Goal: Transaction & Acquisition: Purchase product/service

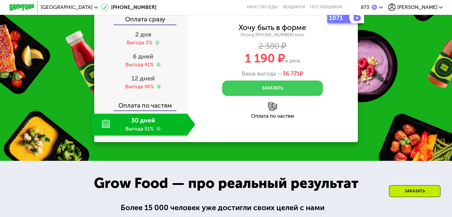
scroll to position [654, 0]
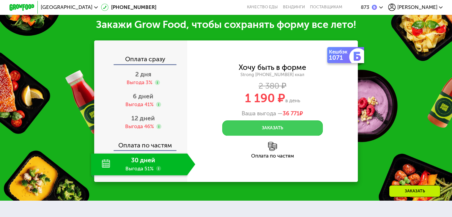
click at [264, 135] on button "Заказать" at bounding box center [272, 127] width 100 height 15
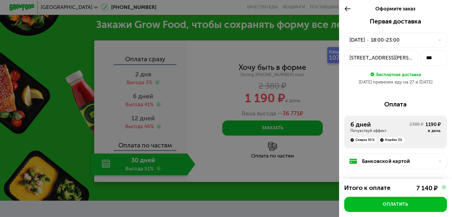
click at [380, 162] on div "Банковской картой" at bounding box center [398, 160] width 72 height 7
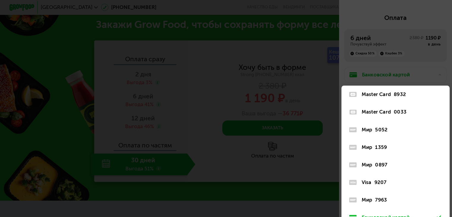
scroll to position [116, 0]
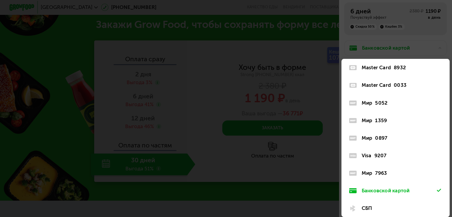
click at [385, 139] on div "0897" at bounding box center [381, 137] width 12 height 7
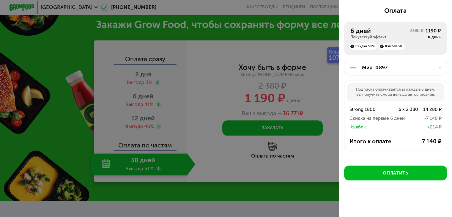
scroll to position [96, 0]
click at [157, 174] on div at bounding box center [226, 108] width 452 height 217
click at [153, 29] on div at bounding box center [226, 108] width 452 height 217
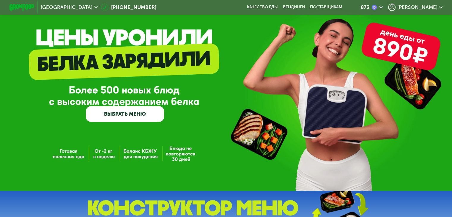
scroll to position [59, 0]
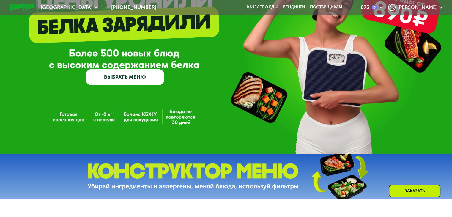
click at [154, 79] on link "ВЫБРАТЬ МЕНЮ" at bounding box center [125, 77] width 78 height 16
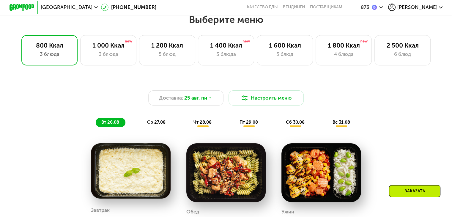
scroll to position [267, 0]
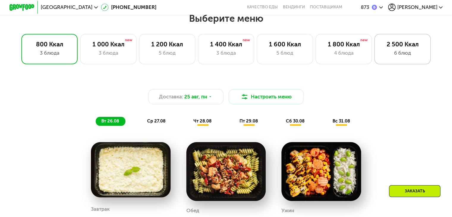
click at [392, 55] on div "6 блюд" at bounding box center [402, 52] width 43 height 7
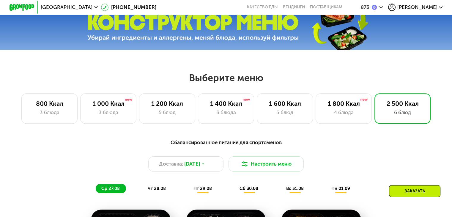
scroll to position [208, 0]
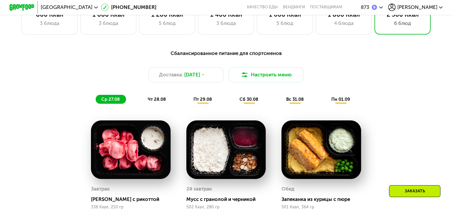
click at [425, 196] on div "Заказать" at bounding box center [414, 191] width 51 height 12
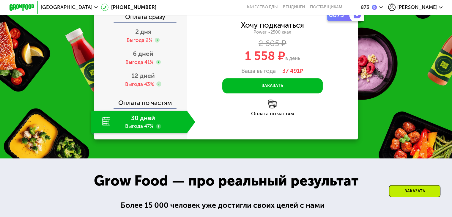
scroll to position [737, 0]
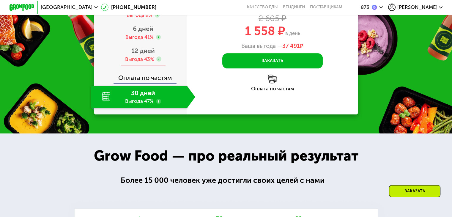
click at [139, 63] on div "Выгода 43%" at bounding box center [139, 59] width 29 height 7
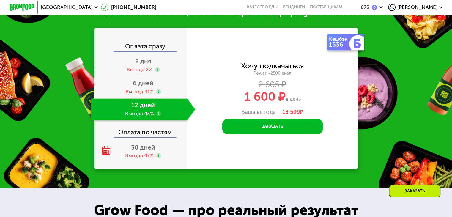
click at [134, 95] on div "Выгода 41%" at bounding box center [139, 91] width 28 height 7
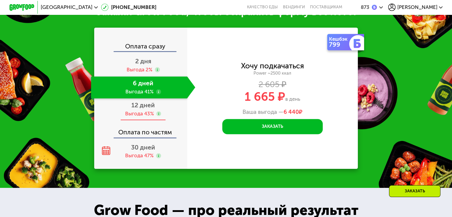
click at [137, 117] on div "Выгода 43%" at bounding box center [139, 113] width 29 height 7
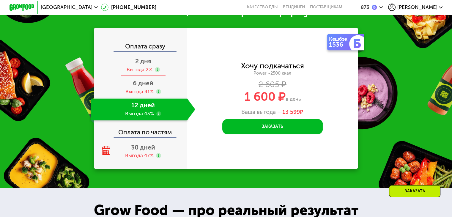
click at [134, 73] on div "Выгода 2%" at bounding box center [139, 69] width 26 height 7
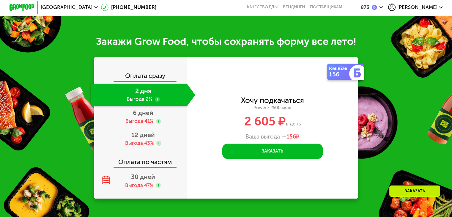
scroll to position [761, 0]
click at [133, 118] on div "Выгода 41%" at bounding box center [139, 121] width 28 height 7
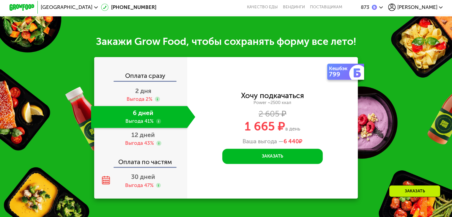
scroll to position [737, 0]
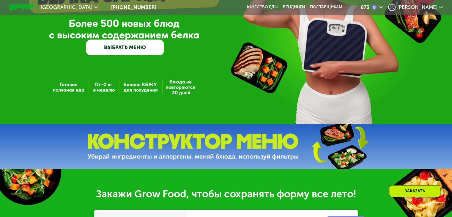
scroll to position [30, 0]
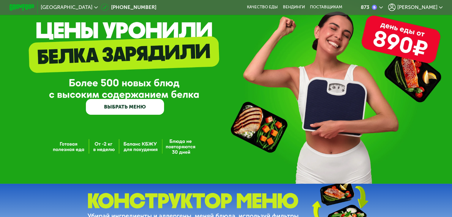
click at [141, 111] on link "ВЫБРАТЬ МЕНЮ" at bounding box center [125, 107] width 78 height 16
click at [134, 111] on link "ВЫБРАТЬ МЕНЮ" at bounding box center [125, 107] width 78 height 16
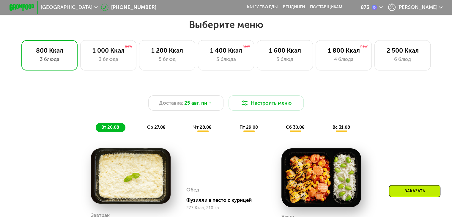
scroll to position [267, 0]
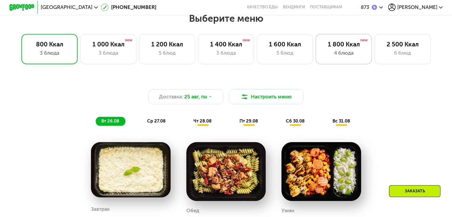
click at [345, 55] on div "4 блюда" at bounding box center [343, 52] width 43 height 7
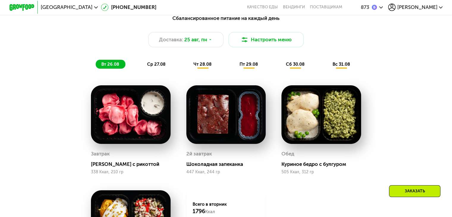
scroll to position [327, 0]
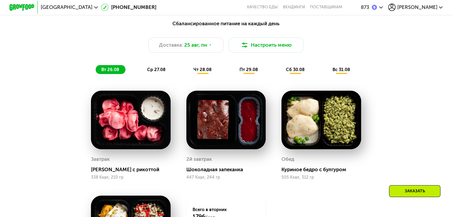
click at [160, 72] on span "ср 27.08" at bounding box center [156, 69] width 18 height 5
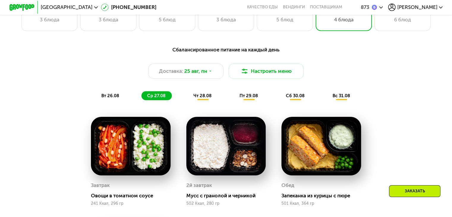
scroll to position [267, 0]
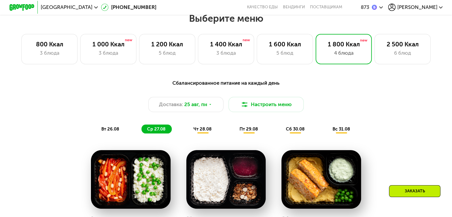
click at [234, 129] on div "чт 28.08" at bounding box center [249, 128] width 30 height 9
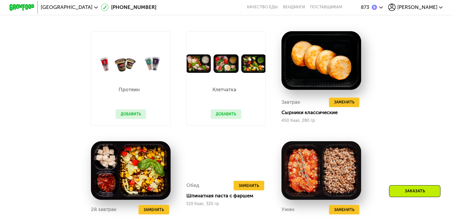
scroll to position [238, 0]
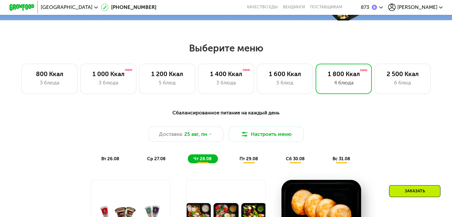
click at [247, 159] on span "пт 29.08" at bounding box center [248, 158] width 18 height 5
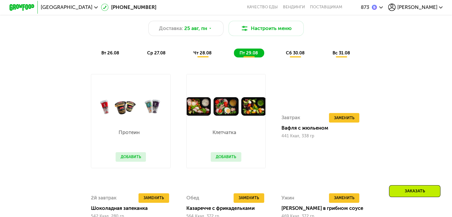
scroll to position [297, 0]
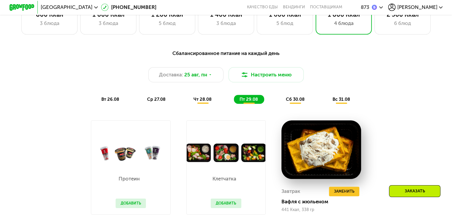
click at [296, 102] on span "сб 30.08" at bounding box center [295, 99] width 19 height 5
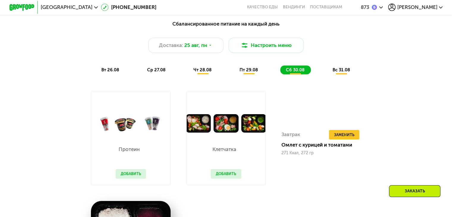
scroll to position [327, 0]
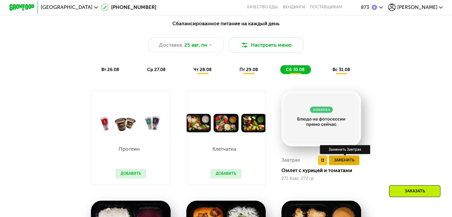
click at [347, 163] on span "Заменить" at bounding box center [344, 160] width 20 height 6
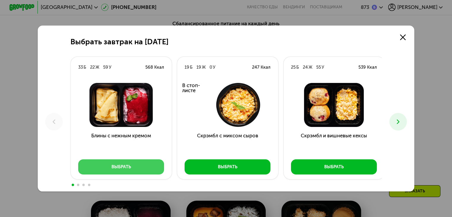
click at [119, 167] on div "Выбрать" at bounding box center [121, 167] width 20 height 6
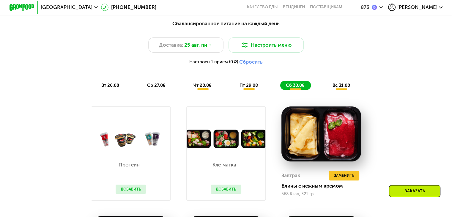
click at [345, 86] on span "вс 31.08" at bounding box center [341, 85] width 18 height 5
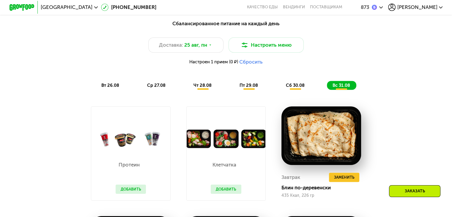
click at [111, 88] on span "вт 26.08" at bounding box center [110, 85] width 18 height 5
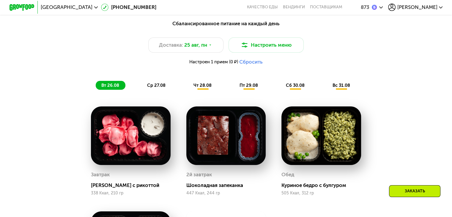
click at [162, 88] on span "ср 27.08" at bounding box center [156, 85] width 18 height 5
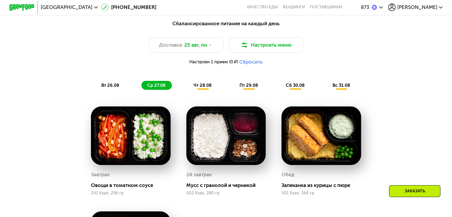
click at [234, 90] on div "чт 28.08" at bounding box center [249, 85] width 30 height 9
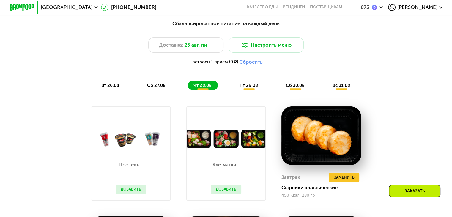
click at [245, 86] on span "пт 29.08" at bounding box center [248, 85] width 18 height 5
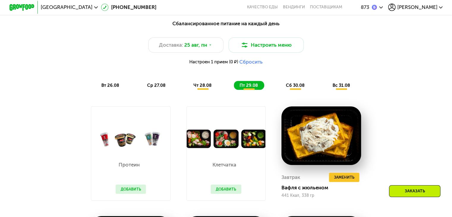
click at [296, 88] on span "сб 30.08" at bounding box center [295, 85] width 19 height 5
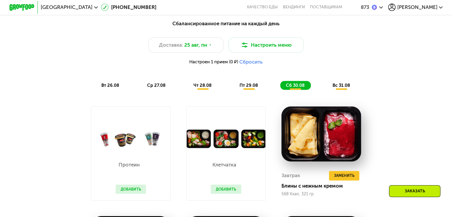
click at [352, 89] on div "вс 31.08" at bounding box center [341, 85] width 29 height 9
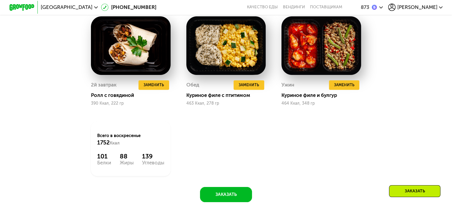
scroll to position [654, 0]
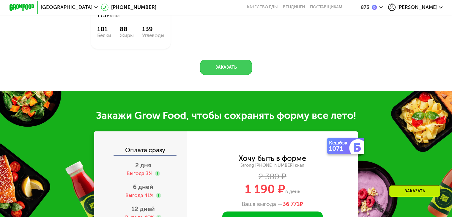
click at [223, 75] on button "Заказать" at bounding box center [226, 67] width 52 height 15
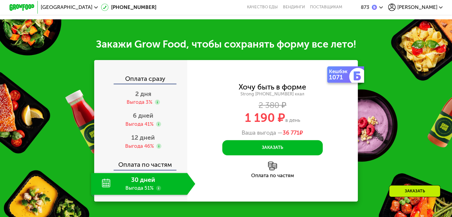
scroll to position [751, 0]
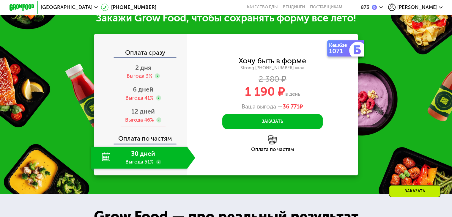
click at [138, 123] on div "Выгода 46%" at bounding box center [139, 119] width 29 height 7
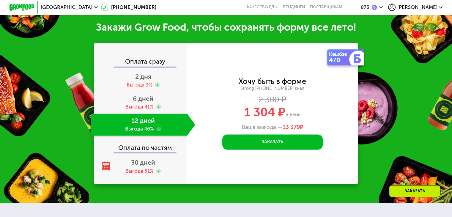
scroll to position [761, 0]
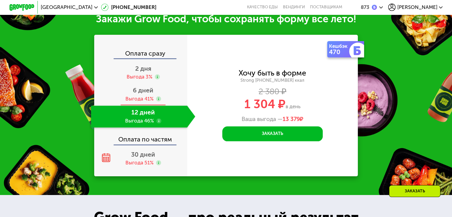
click at [140, 94] on span "6 дней" at bounding box center [143, 89] width 20 height 7
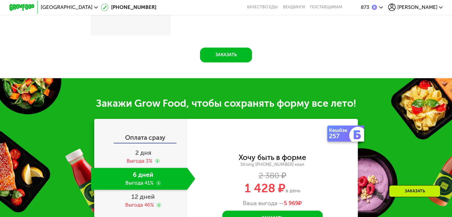
scroll to position [675, 0]
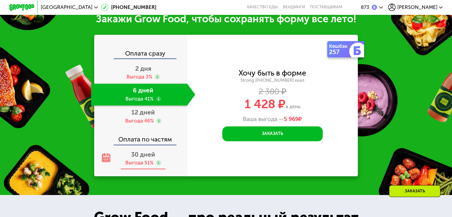
click at [140, 166] on div "Выгода 51%" at bounding box center [139, 162] width 28 height 7
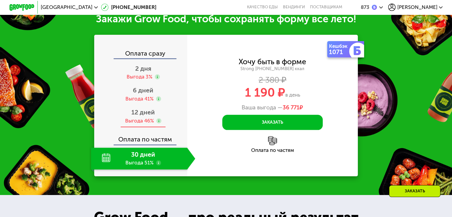
click at [145, 124] on div "Выгода 46%" at bounding box center [139, 120] width 29 height 7
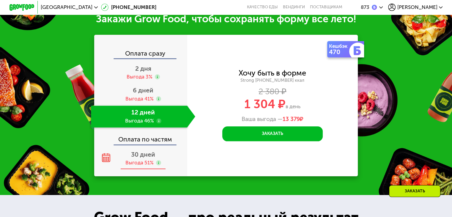
click at [126, 166] on div "Выгода 51%" at bounding box center [139, 162] width 28 height 7
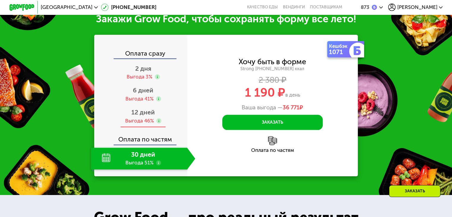
click at [136, 116] on span "12 дней" at bounding box center [142, 111] width 23 height 7
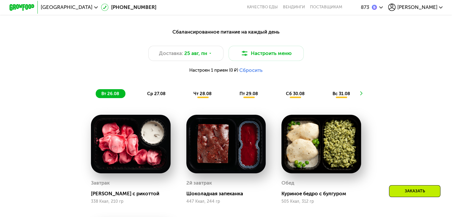
scroll to position [200, 0]
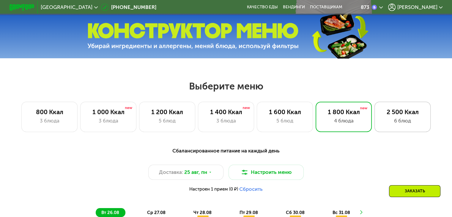
click at [408, 116] on div "2 500 Ккал" at bounding box center [402, 111] width 43 height 7
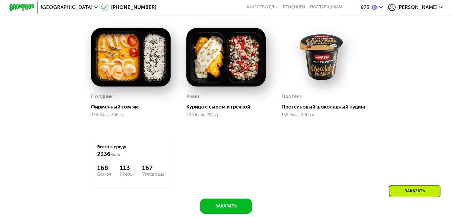
scroll to position [526, 0]
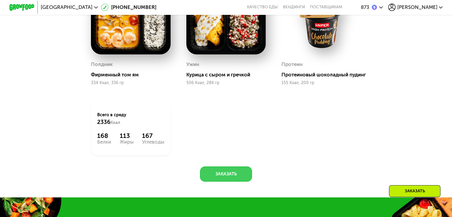
click at [231, 182] on button "Заказать" at bounding box center [226, 173] width 52 height 15
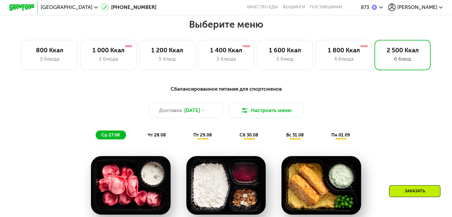
scroll to position [202, 0]
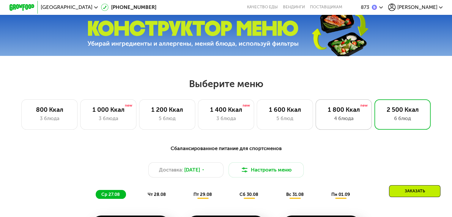
click at [374, 125] on div "1 800 Ккал 4 блюда" at bounding box center [402, 114] width 56 height 30
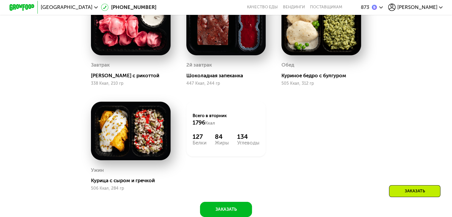
scroll to position [529, 0]
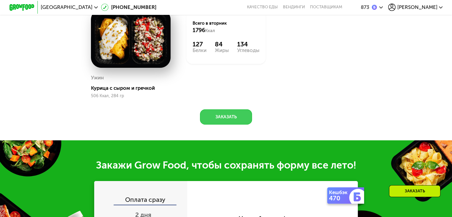
click at [228, 124] on button "Заказать" at bounding box center [226, 116] width 52 height 15
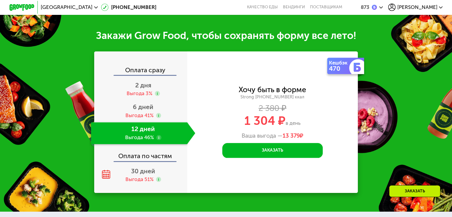
scroll to position [675, 0]
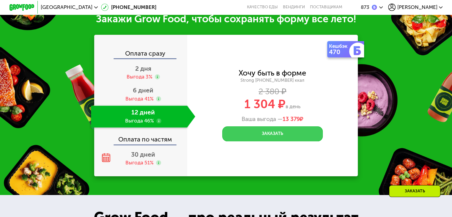
click at [286, 139] on button "Заказать" at bounding box center [272, 133] width 100 height 15
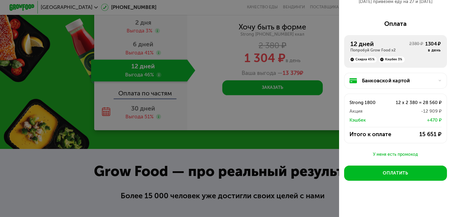
scroll to position [734, 0]
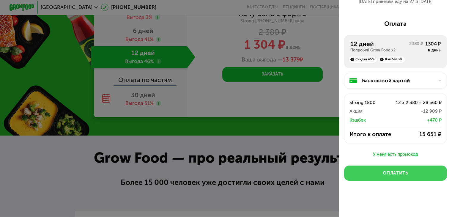
click at [383, 171] on div "Оплатить" at bounding box center [395, 173] width 25 height 6
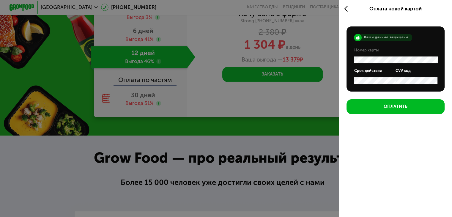
scroll to position [0, 0]
click at [346, 9] on icon at bounding box center [347, 8] width 7 height 7
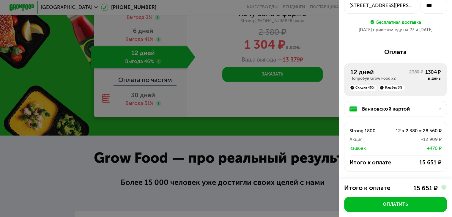
scroll to position [59, 0]
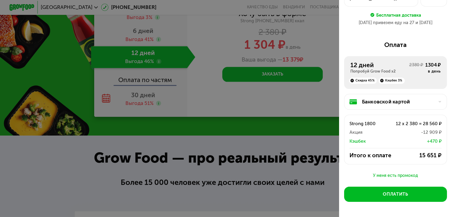
click at [407, 103] on div "Банковской картой" at bounding box center [398, 101] width 72 height 7
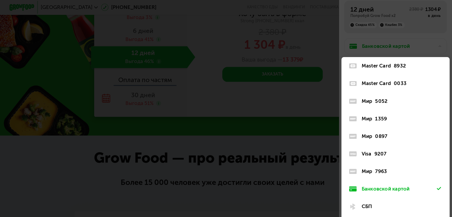
scroll to position [134, 0]
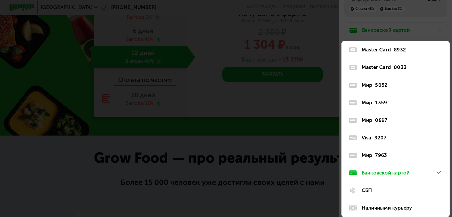
click at [381, 116] on div "0897" at bounding box center [381, 119] width 12 height 7
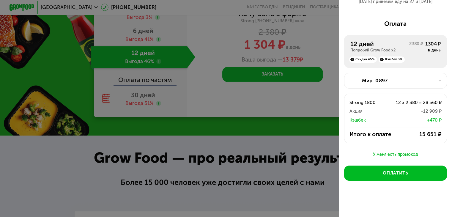
scroll to position [83, 0]
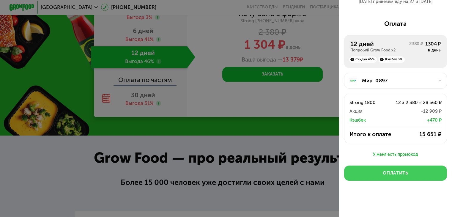
click at [383, 170] on div "Оплатить" at bounding box center [395, 173] width 25 height 6
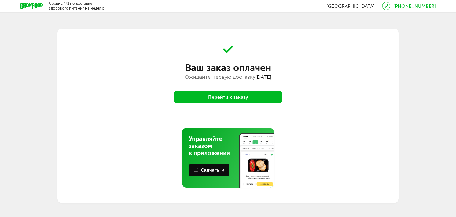
click at [234, 100] on button "Перейти к заказу" at bounding box center [228, 97] width 108 height 12
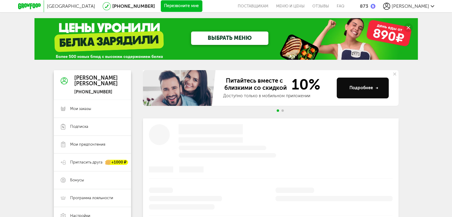
scroll to position [30, 0]
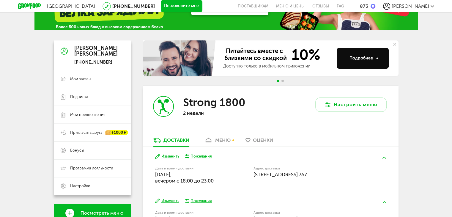
click at [218, 141] on div "меню" at bounding box center [222, 140] width 15 height 6
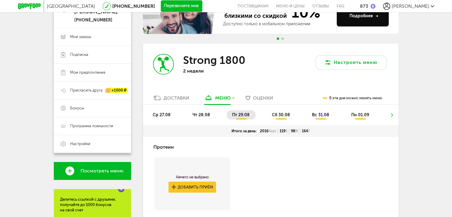
scroll to position [57, 0]
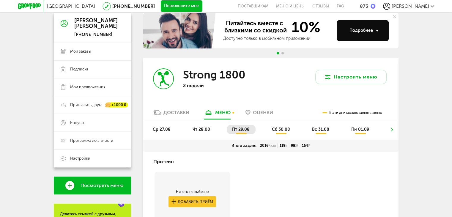
click at [240, 130] on span "пт 29.08" at bounding box center [241, 129] width 18 height 5
click at [277, 130] on span "сб 30.08" at bounding box center [281, 129] width 18 height 5
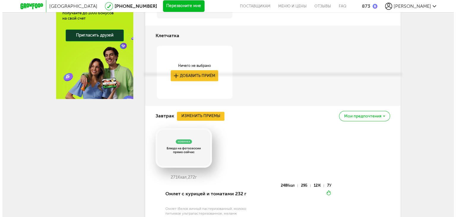
scroll to position [325, 0]
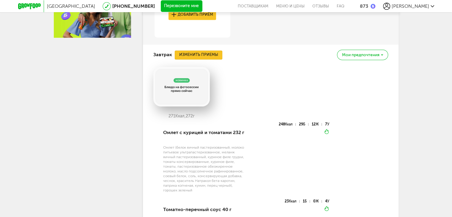
click at [192, 54] on button "Изменить приемы" at bounding box center [199, 55] width 48 height 9
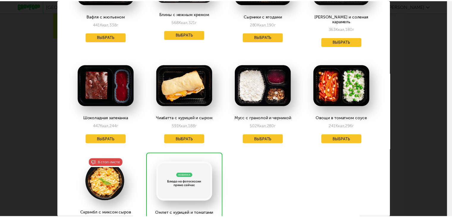
scroll to position [50, 0]
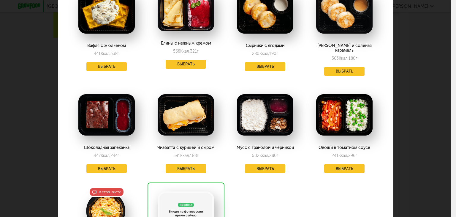
click at [185, 164] on button "Выбрать" at bounding box center [186, 168] width 40 height 9
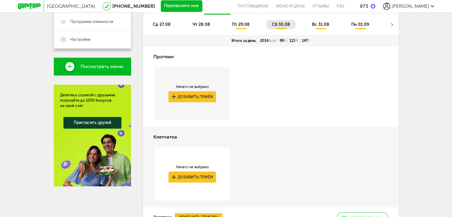
scroll to position [57, 0]
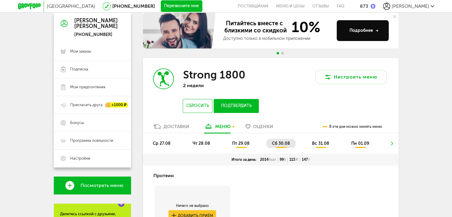
click at [321, 145] on span "вс 31.08" at bounding box center [320, 143] width 17 height 5
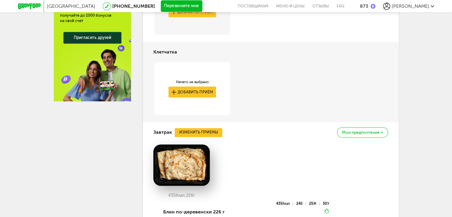
scroll to position [113, 0]
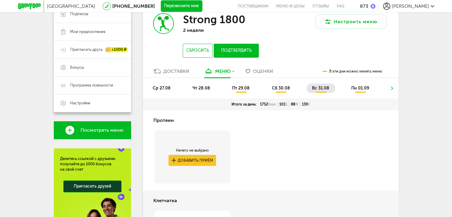
click at [365, 90] on span "пн 01.09" at bounding box center [360, 88] width 18 height 5
click at [362, 88] on span "пн 01.09" at bounding box center [360, 88] width 18 height 5
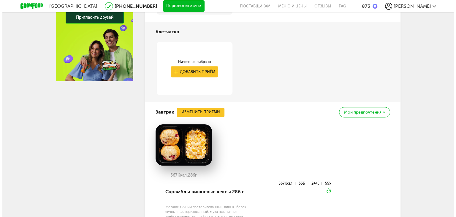
scroll to position [321, 0]
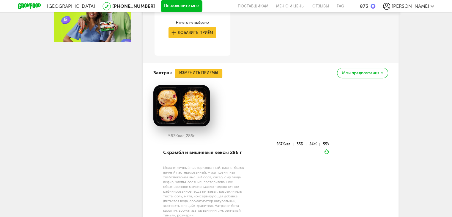
click at [195, 70] on button "Изменить приемы" at bounding box center [199, 73] width 48 height 9
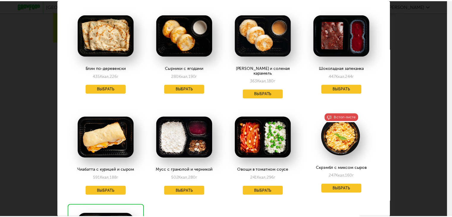
scroll to position [0, 0]
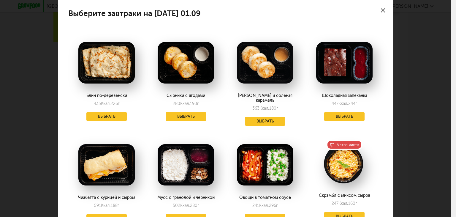
click at [107, 75] on img at bounding box center [106, 63] width 56 height 42
click at [105, 116] on button "Выбрать" at bounding box center [106, 116] width 40 height 9
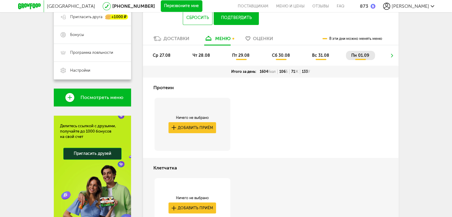
scroll to position [56, 0]
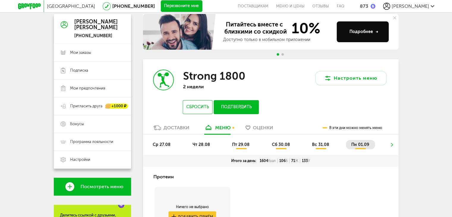
click at [392, 143] on icon at bounding box center [392, 145] width 4 height 4
click at [391, 145] on ul "ср 27.08 чт 28.08 пт 29.08 сб 30.08 вс 31.08 пн 01.09" at bounding box center [270, 147] width 247 height 15
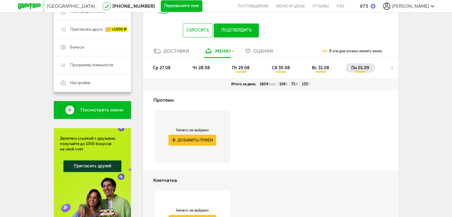
scroll to position [145, 0]
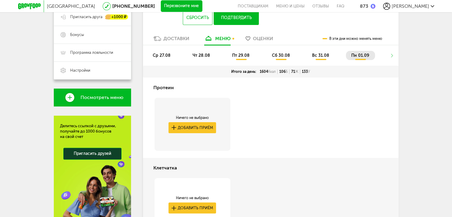
click at [168, 56] on span "ср 27.08" at bounding box center [162, 55] width 18 height 5
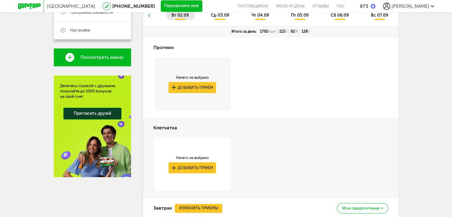
scroll to position [116, 0]
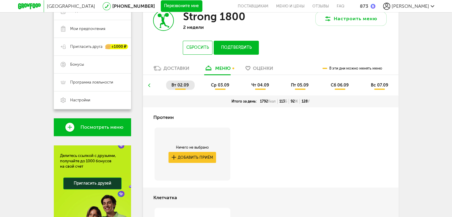
click at [223, 86] on span "ср 03.09" at bounding box center [220, 85] width 18 height 5
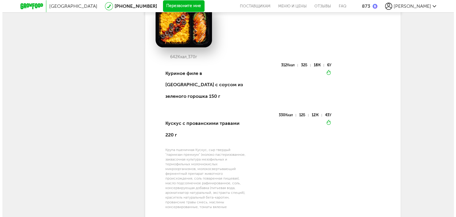
scroll to position [708, 0]
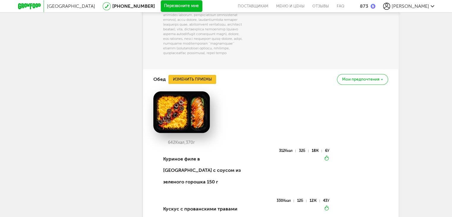
click at [190, 75] on button "Изменить приемы" at bounding box center [192, 79] width 48 height 9
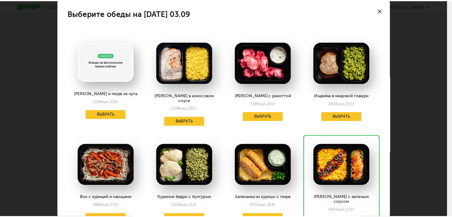
scroll to position [30, 0]
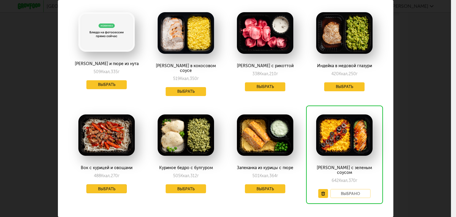
click at [109, 184] on button "Выбрать" at bounding box center [106, 188] width 40 height 9
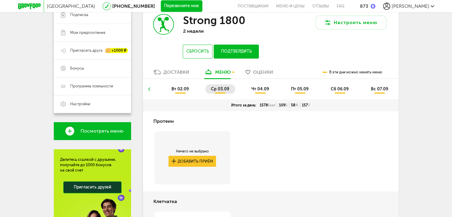
scroll to position [58, 0]
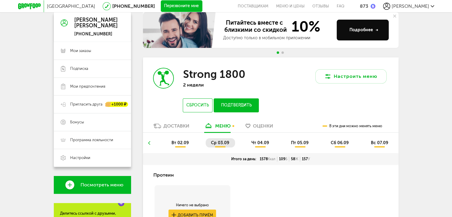
click at [226, 143] on span "ср 03.09" at bounding box center [220, 142] width 18 height 5
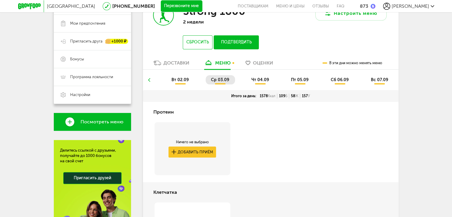
scroll to position [147, 0]
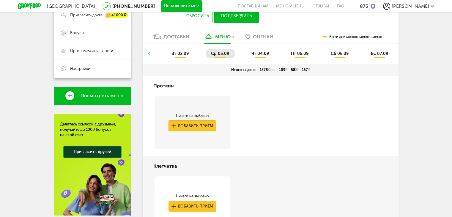
click at [194, 127] on button "Добавить приём" at bounding box center [192, 125] width 48 height 11
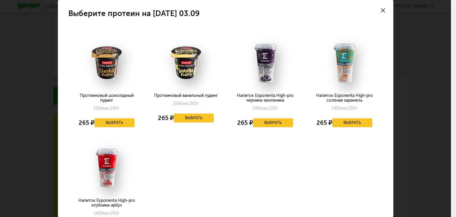
click at [381, 9] on icon at bounding box center [383, 10] width 4 height 4
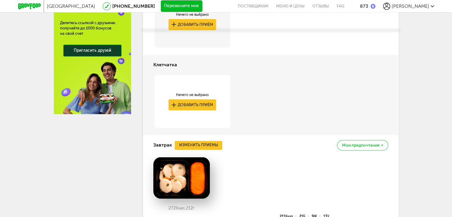
scroll to position [266, 0]
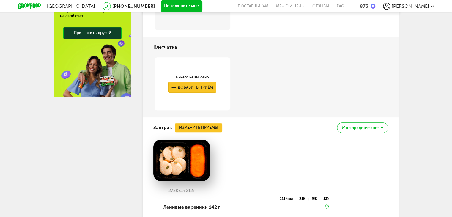
click at [201, 85] on button "Добавить приём" at bounding box center [192, 87] width 48 height 11
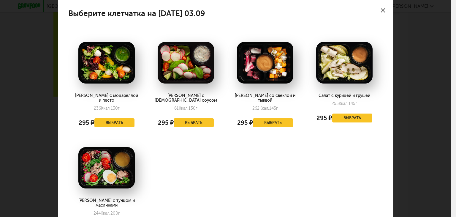
click at [381, 10] on use at bounding box center [383, 10] width 4 height 4
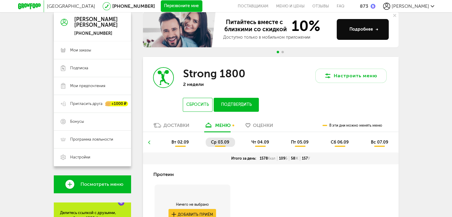
scroll to position [59, 0]
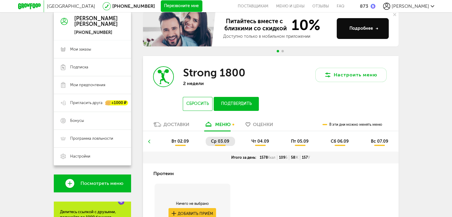
click at [180, 141] on span "вт 02.09" at bounding box center [179, 141] width 17 height 5
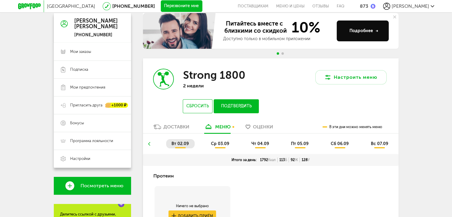
scroll to position [0, 0]
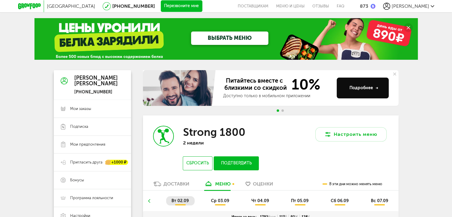
click at [219, 202] on span "ср 03.09" at bounding box center [220, 200] width 18 height 5
click at [263, 200] on span "чт 04.09" at bounding box center [260, 200] width 18 height 5
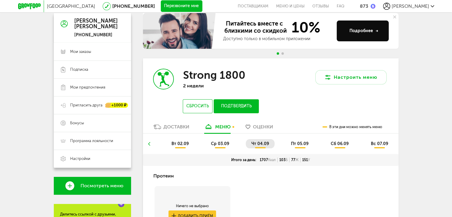
scroll to position [51, 0]
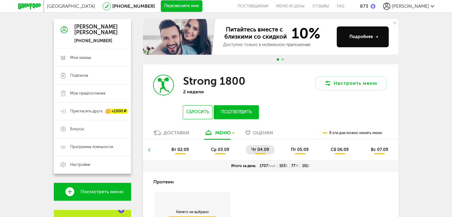
click at [301, 148] on span "пт 05.09" at bounding box center [300, 149] width 18 height 5
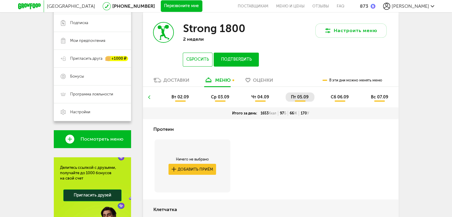
scroll to position [40, 0]
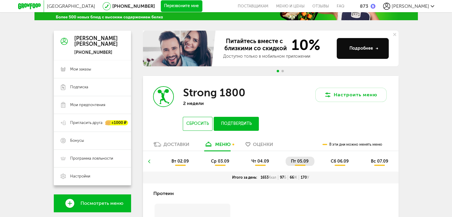
click at [343, 160] on span "сб 06.09" at bounding box center [340, 161] width 18 height 5
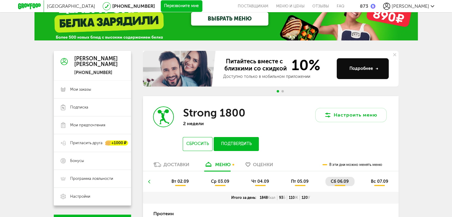
scroll to position [30, 0]
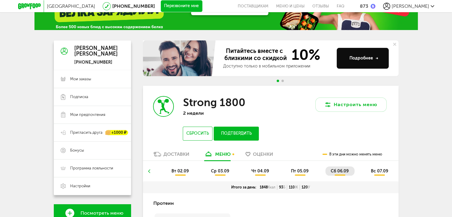
click at [379, 171] on span "вс 07.09" at bounding box center [378, 170] width 17 height 5
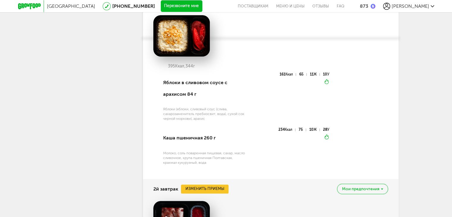
scroll to position [416, 0]
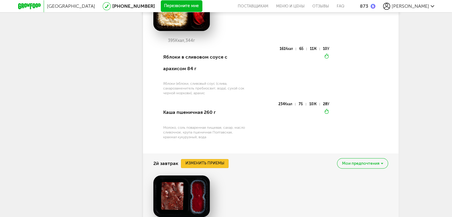
click at [203, 165] on button "Изменить приемы" at bounding box center [205, 163] width 48 height 9
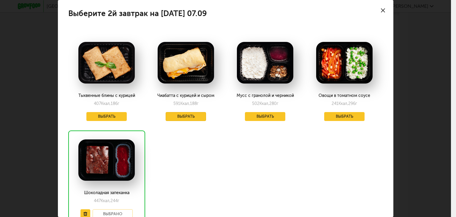
click at [192, 118] on button "Выбрать" at bounding box center [186, 116] width 40 height 9
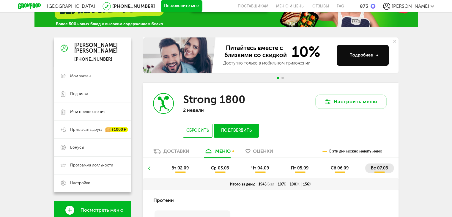
scroll to position [43, 0]
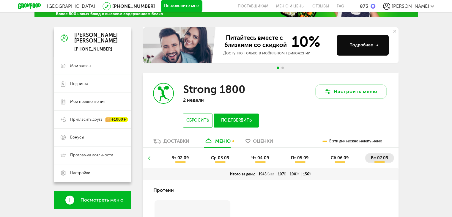
click at [240, 120] on button "Подтвердить" at bounding box center [236, 120] width 45 height 14
click at [149, 160] on icon at bounding box center [149, 158] width 4 height 4
click at [147, 158] on ul "вт 02.09 ср 03.09 чт 04.09 пт 05.09 сб 06.09 вс 07.09" at bounding box center [270, 160] width 247 height 15
click at [149, 158] on ul "вт 02.09 ср 03.09 чт 04.09 пт 05.09 сб 06.09 вс 07.09" at bounding box center [270, 160] width 247 height 15
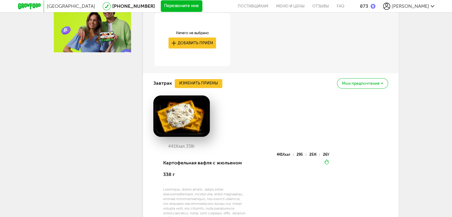
scroll to position [132, 0]
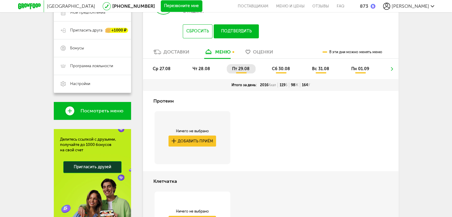
click at [282, 70] on span "сб 30.08" at bounding box center [281, 68] width 18 height 5
click at [394, 69] on icon at bounding box center [392, 69] width 4 height 4
click at [391, 68] on ul "ср 27.08 чт 28.08 пт 29.08 сб 30.08 вс 31.08 пн 01.09" at bounding box center [270, 71] width 247 height 15
click at [326, 65] on li "вс 31.08" at bounding box center [321, 68] width 29 height 9
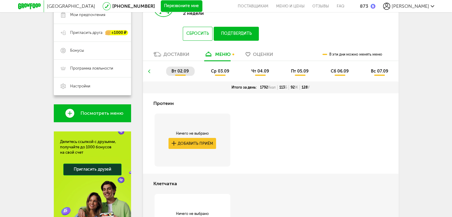
scroll to position [43, 0]
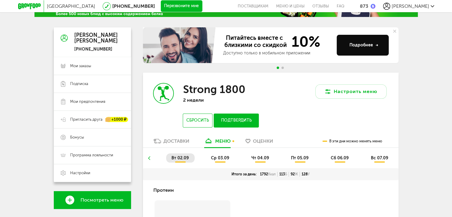
click at [149, 155] on li at bounding box center [149, 157] width 4 height 9
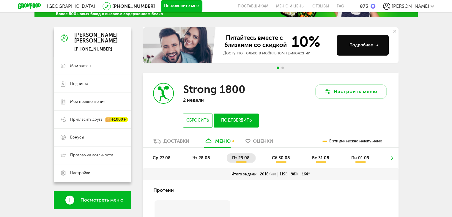
click at [159, 160] on span "ср 27.08" at bounding box center [162, 157] width 18 height 5
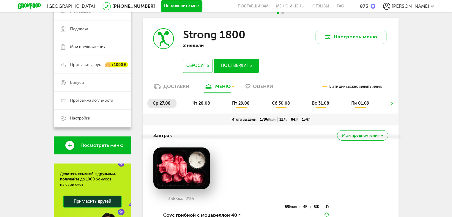
scroll to position [72, 0]
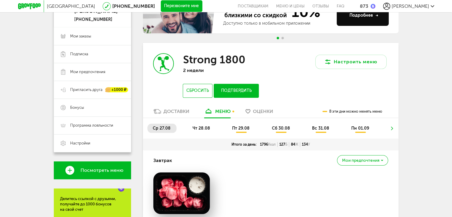
click at [195, 132] on li "чт 28.08" at bounding box center [201, 128] width 29 height 9
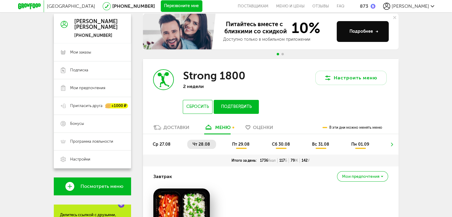
scroll to position [4, 0]
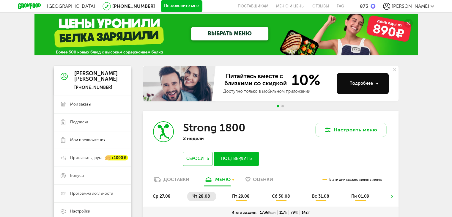
click at [238, 196] on span "пт 29.08" at bounding box center [241, 196] width 18 height 5
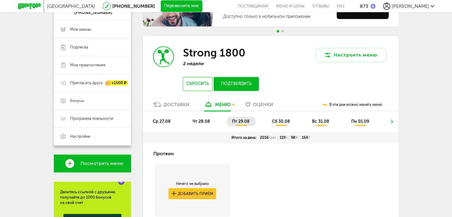
scroll to position [12, 0]
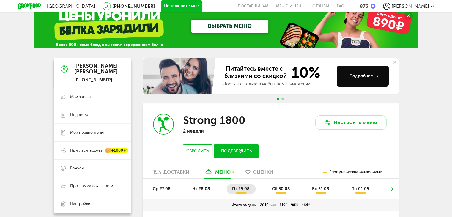
click at [277, 186] on li "сб 30.08" at bounding box center [280, 188] width 29 height 9
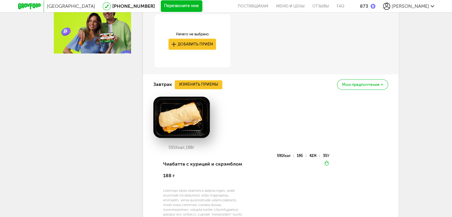
scroll to position [71, 0]
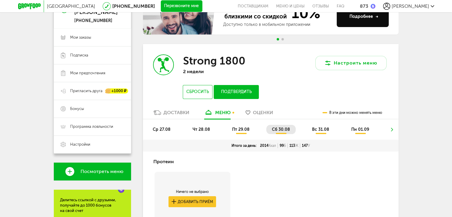
click at [317, 127] on span "вс 31.08" at bounding box center [320, 129] width 17 height 5
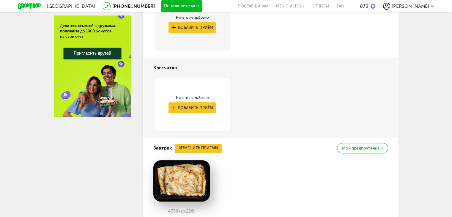
scroll to position [172, 0]
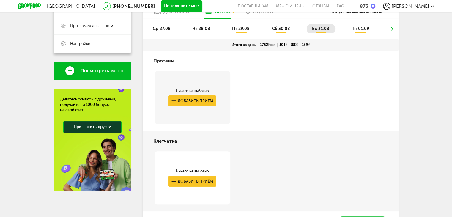
click at [359, 26] on span "пн 01.09" at bounding box center [360, 28] width 18 height 5
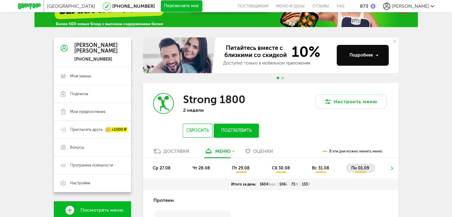
scroll to position [0, 0]
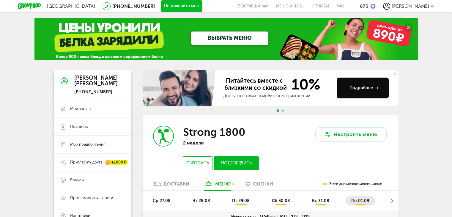
click at [392, 200] on use at bounding box center [392, 201] width 2 height 4
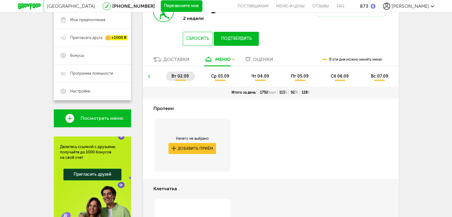
scroll to position [35, 0]
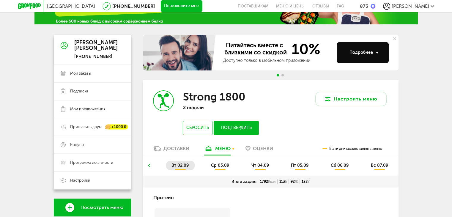
click at [218, 167] on span "ср 03.09" at bounding box center [220, 165] width 18 height 5
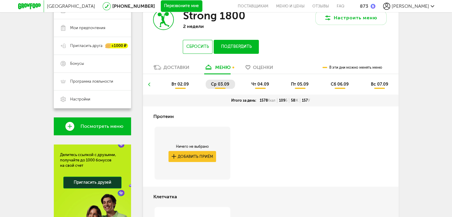
scroll to position [88, 0]
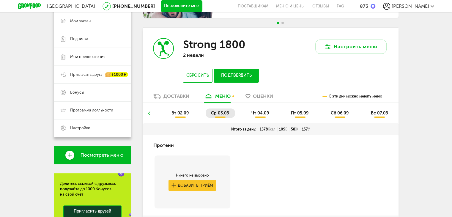
click at [258, 113] on span "чт 04.09" at bounding box center [260, 113] width 18 height 5
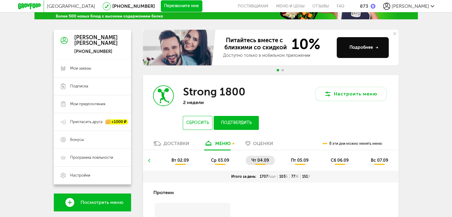
scroll to position [89, 0]
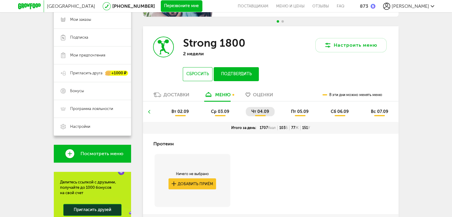
click at [299, 110] on span "пт 05.09" at bounding box center [300, 111] width 18 height 5
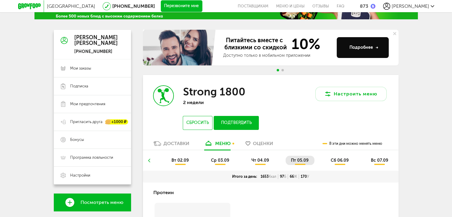
scroll to position [99, 0]
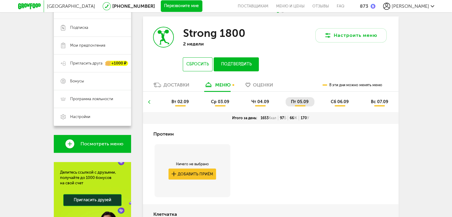
click at [340, 103] on span "сб 06.09" at bounding box center [340, 101] width 18 height 5
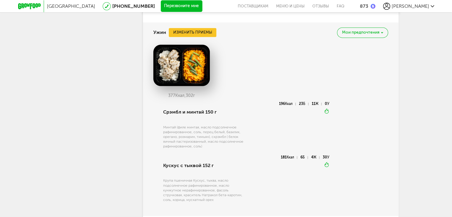
scroll to position [945, 0]
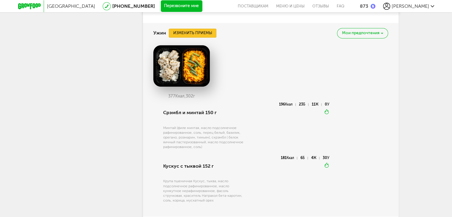
click at [194, 37] on button "Изменить приемы" at bounding box center [193, 33] width 48 height 9
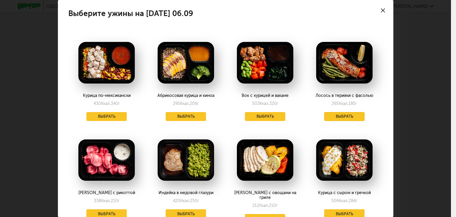
click at [329, 117] on button "Выбрать" at bounding box center [344, 116] width 40 height 9
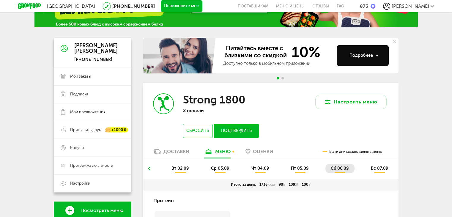
scroll to position [62, 0]
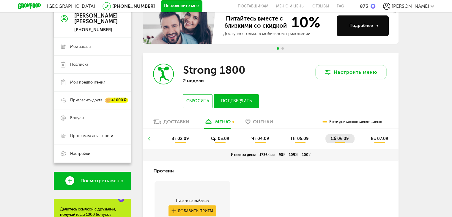
click at [378, 138] on span "вс 07.09" at bounding box center [378, 138] width 17 height 5
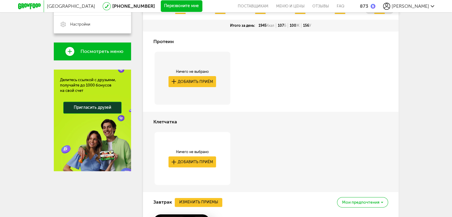
scroll to position [43, 0]
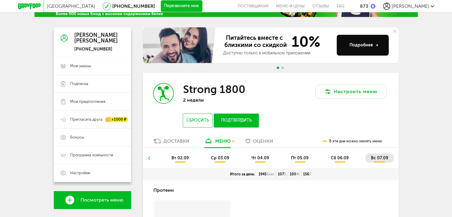
click at [243, 120] on button "Подтвердить" at bounding box center [236, 120] width 45 height 14
